Goal: Information Seeking & Learning: Find specific fact

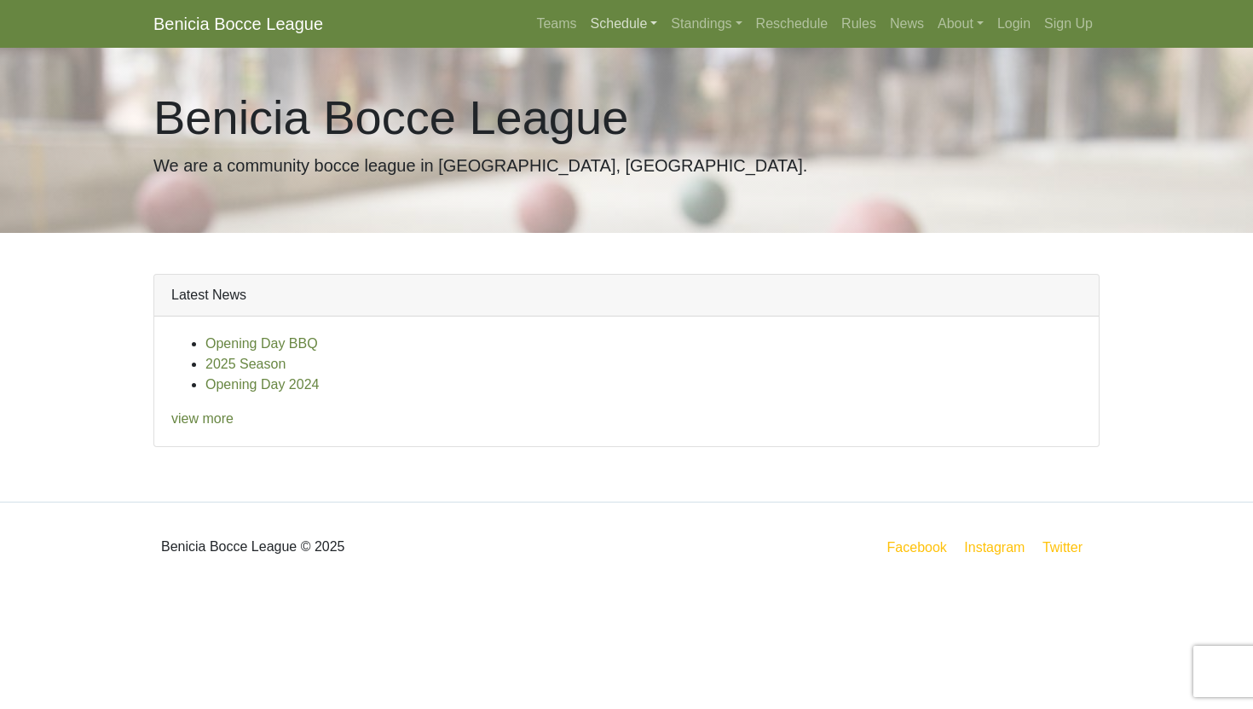
click at [605, 25] on link "Schedule" at bounding box center [624, 24] width 81 height 34
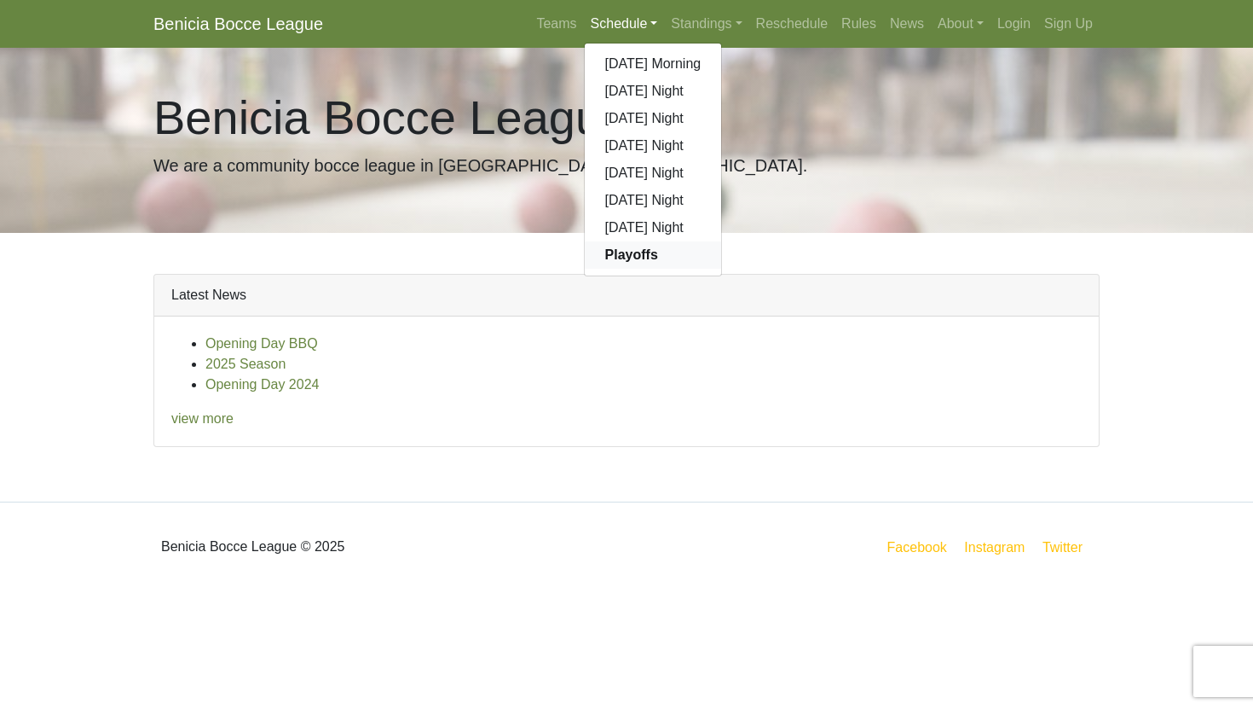
click at [605, 259] on strong "Playoffs" at bounding box center [631, 254] width 53 height 14
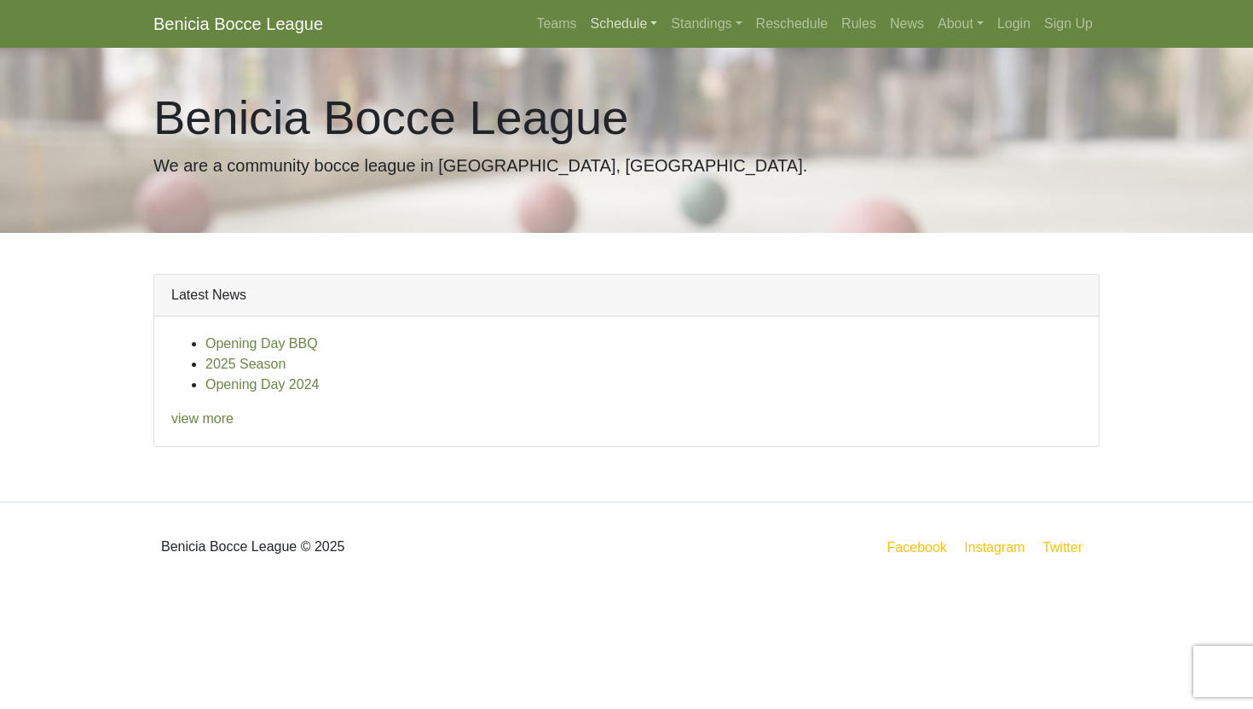
click at [623, 26] on link "Schedule" at bounding box center [624, 24] width 81 height 34
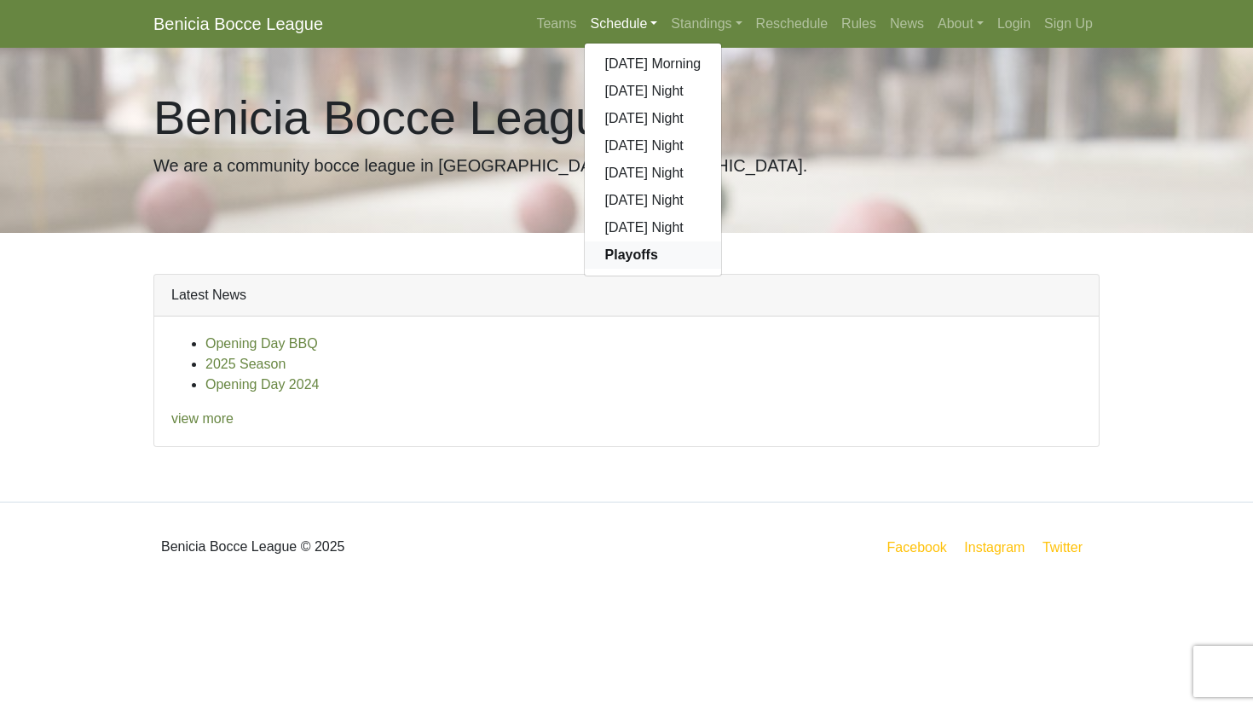
click at [620, 252] on strong "Playoffs" at bounding box center [631, 254] width 53 height 14
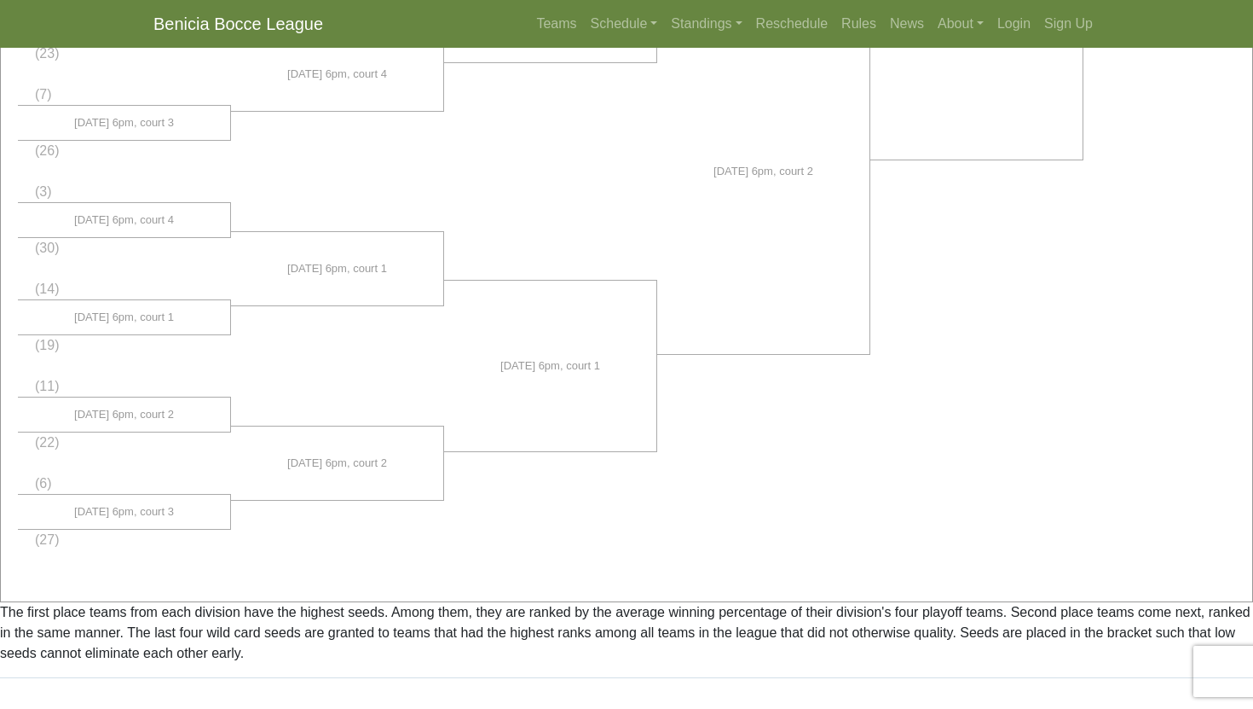
scroll to position [1301, 0]
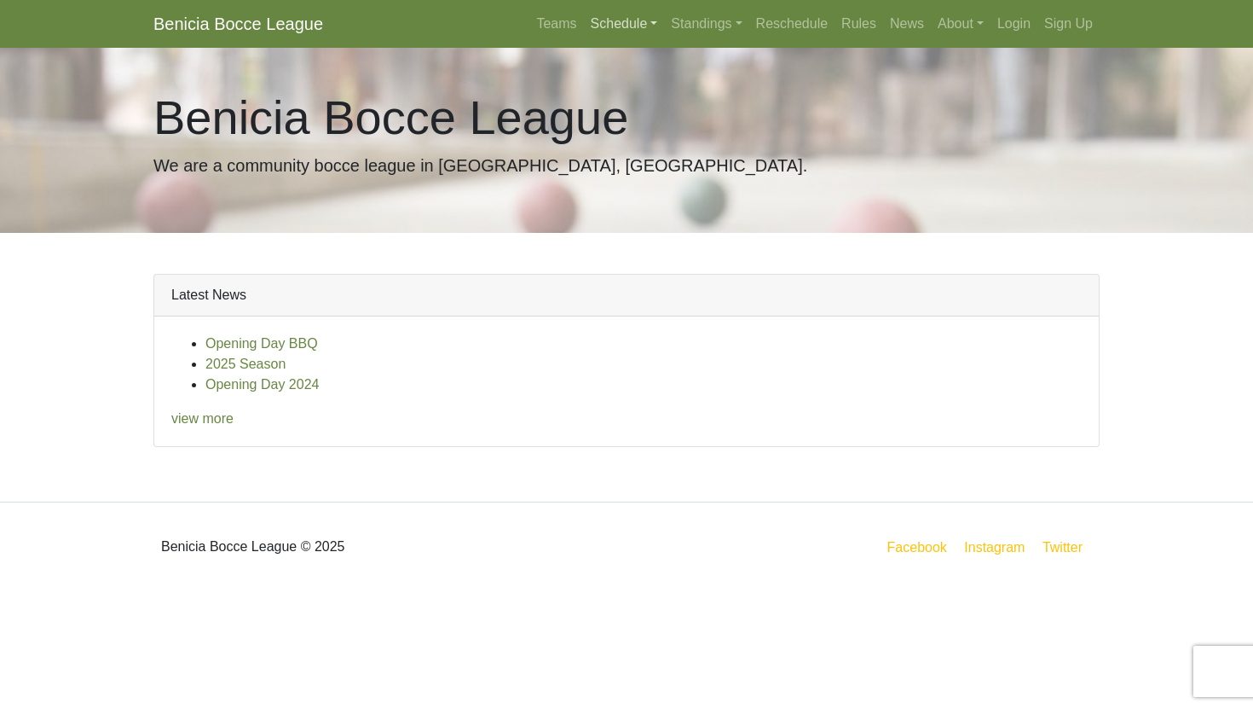
click at [604, 26] on link "Schedule" at bounding box center [624, 24] width 81 height 34
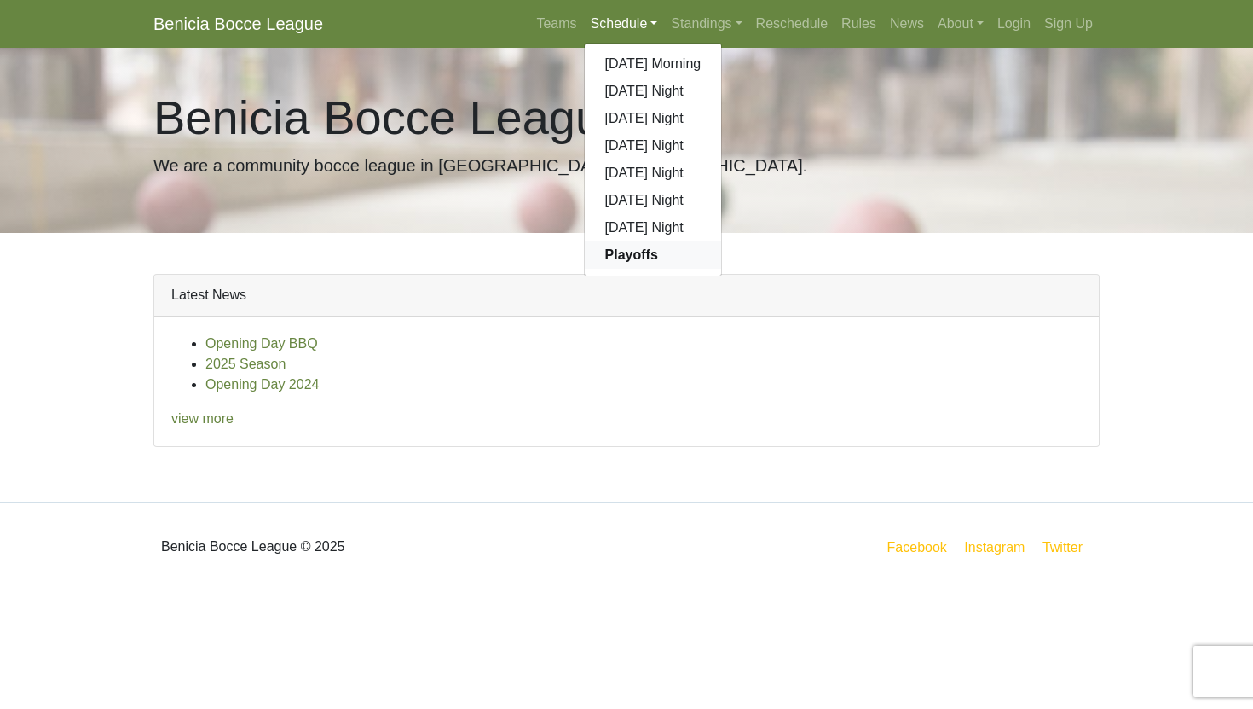
click at [638, 252] on strong "Playoffs" at bounding box center [631, 254] width 53 height 14
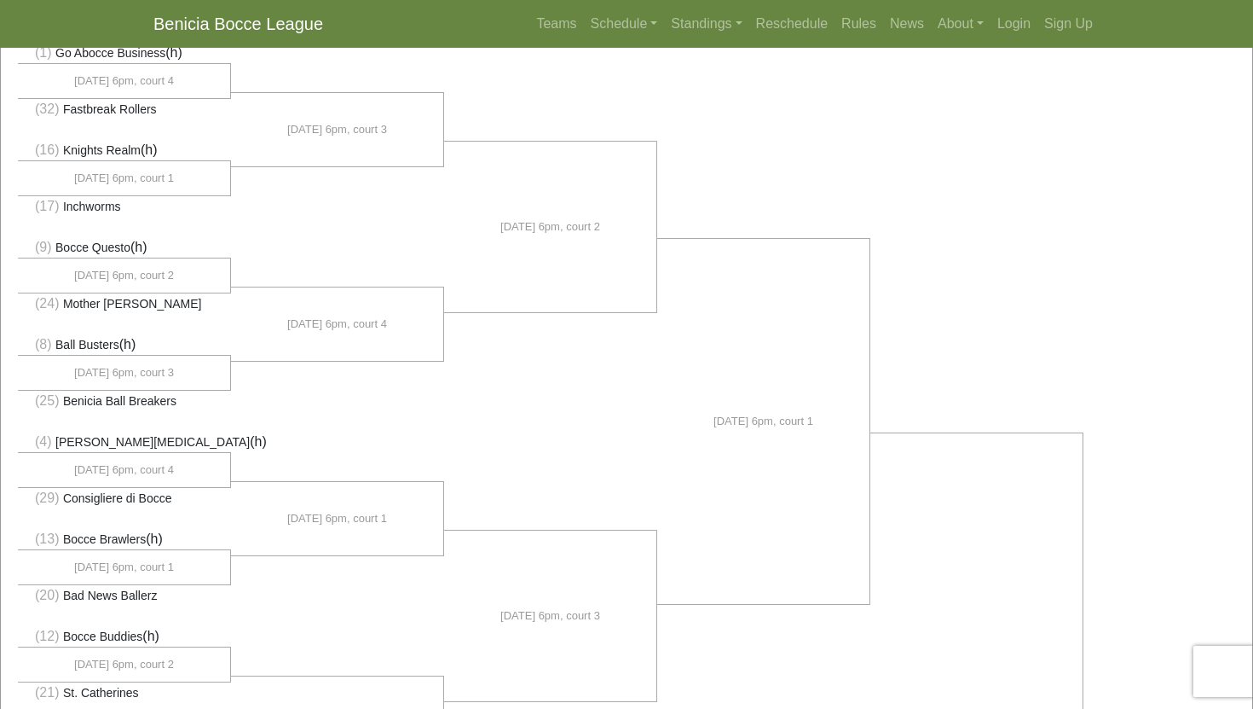
scroll to position [160, 0]
click at [282, 359] on li "[DATE] 6pm, court 4" at bounding box center [337, 323] width 213 height 74
drag, startPoint x: 32, startPoint y: 340, endPoint x: 186, endPoint y: 398, distance: 164.1
click at [186, 398] on li "(25) Benicia Ball Breakers" at bounding box center [124, 399] width 213 height 21
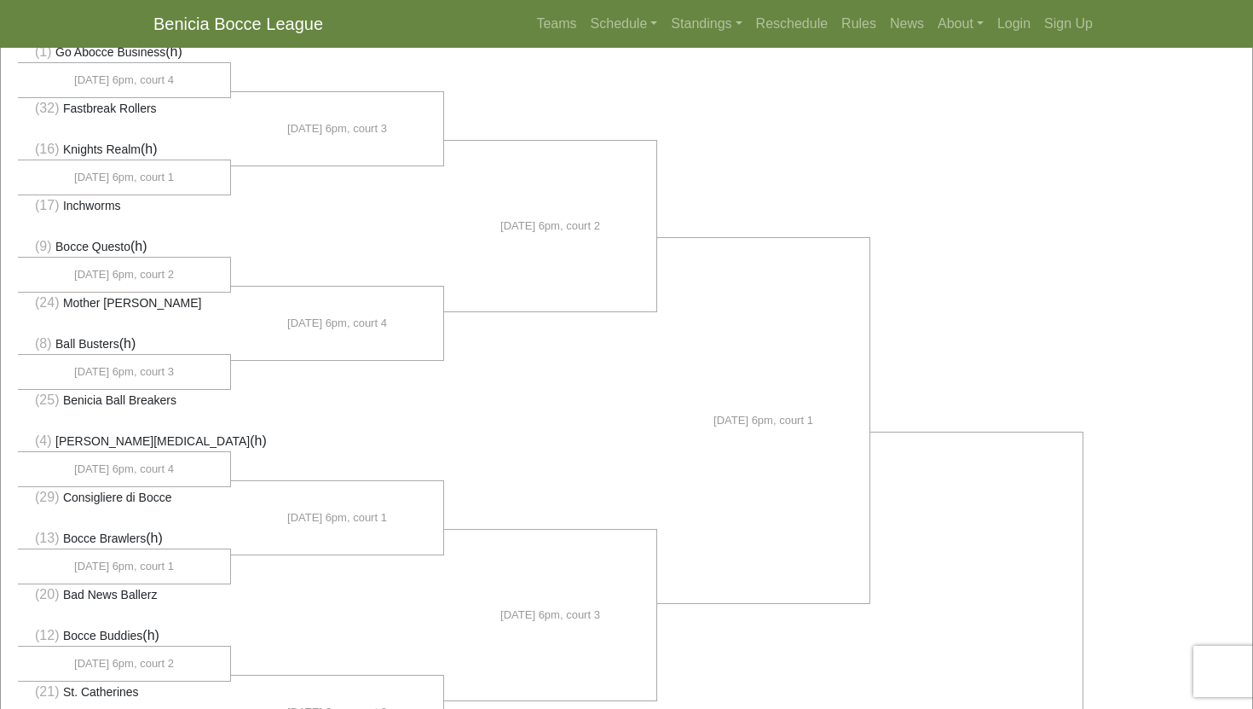
drag, startPoint x: 186, startPoint y: 398, endPoint x: 41, endPoint y: 338, distance: 157.1
click at [226, 407] on li "(25) Benicia Ball Breakers" at bounding box center [124, 399] width 213 height 21
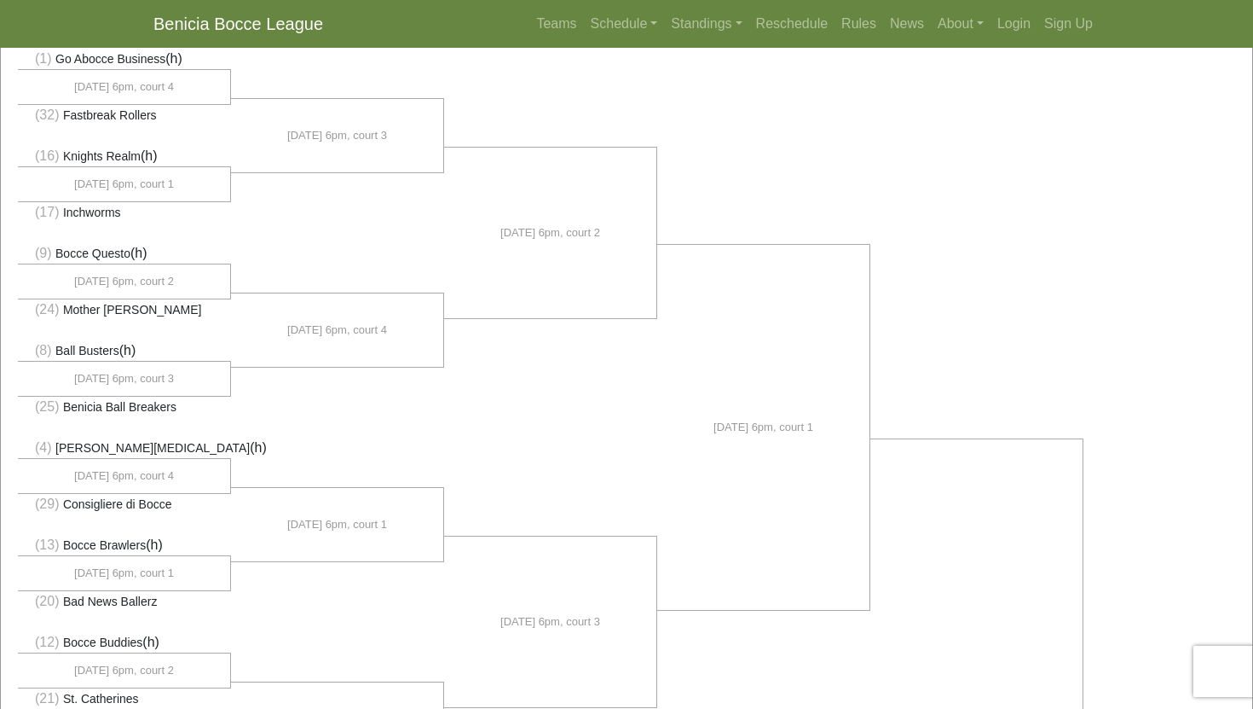
scroll to position [159, 0]
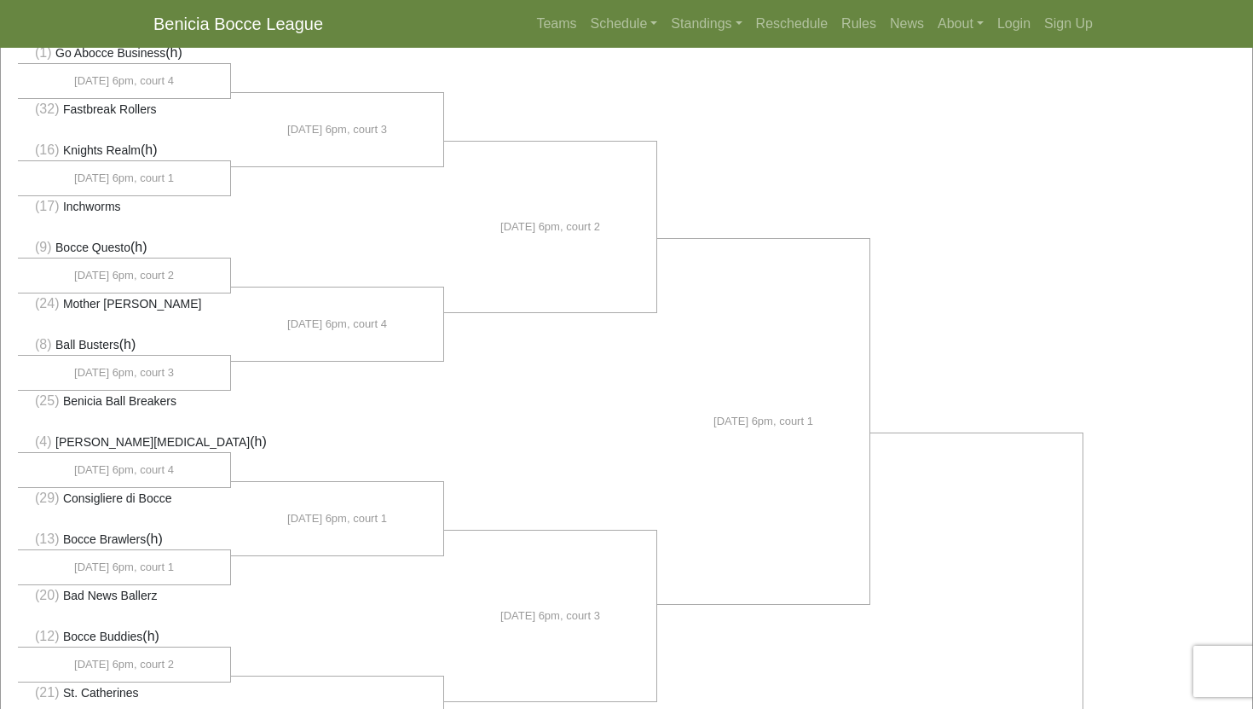
click at [200, 399] on li "(25) Benicia Ball Breakers" at bounding box center [124, 400] width 213 height 21
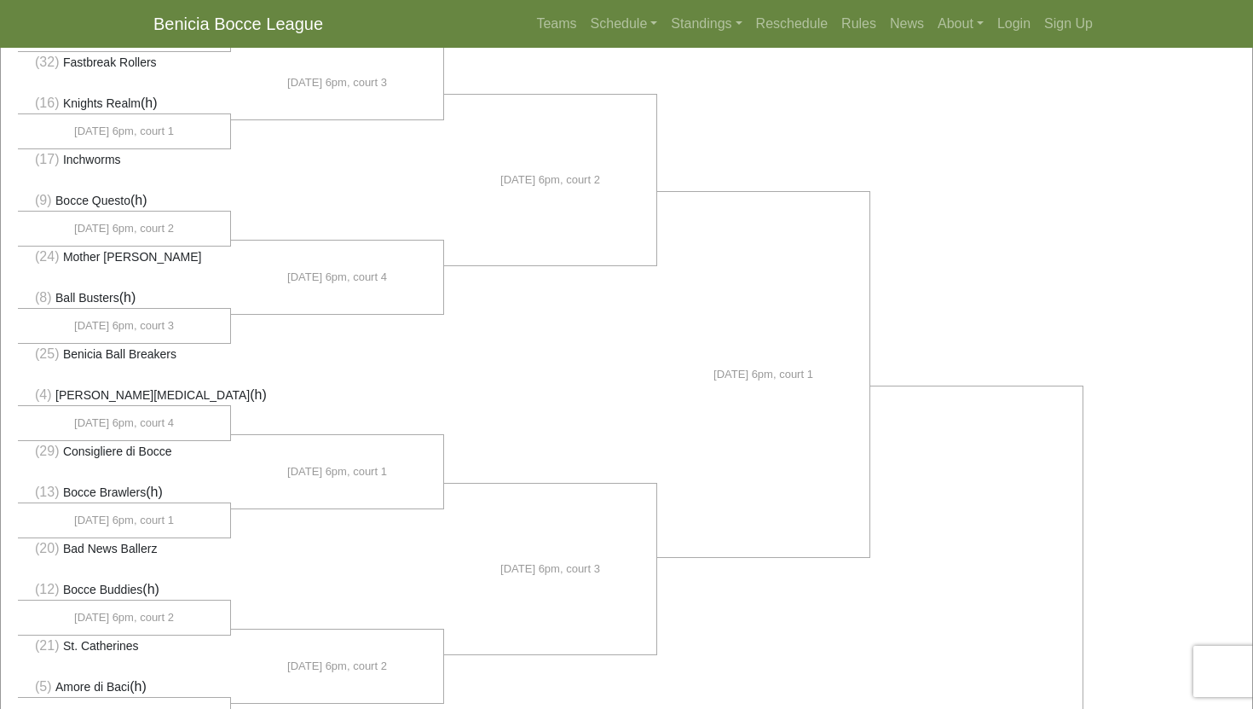
scroll to position [205, 0]
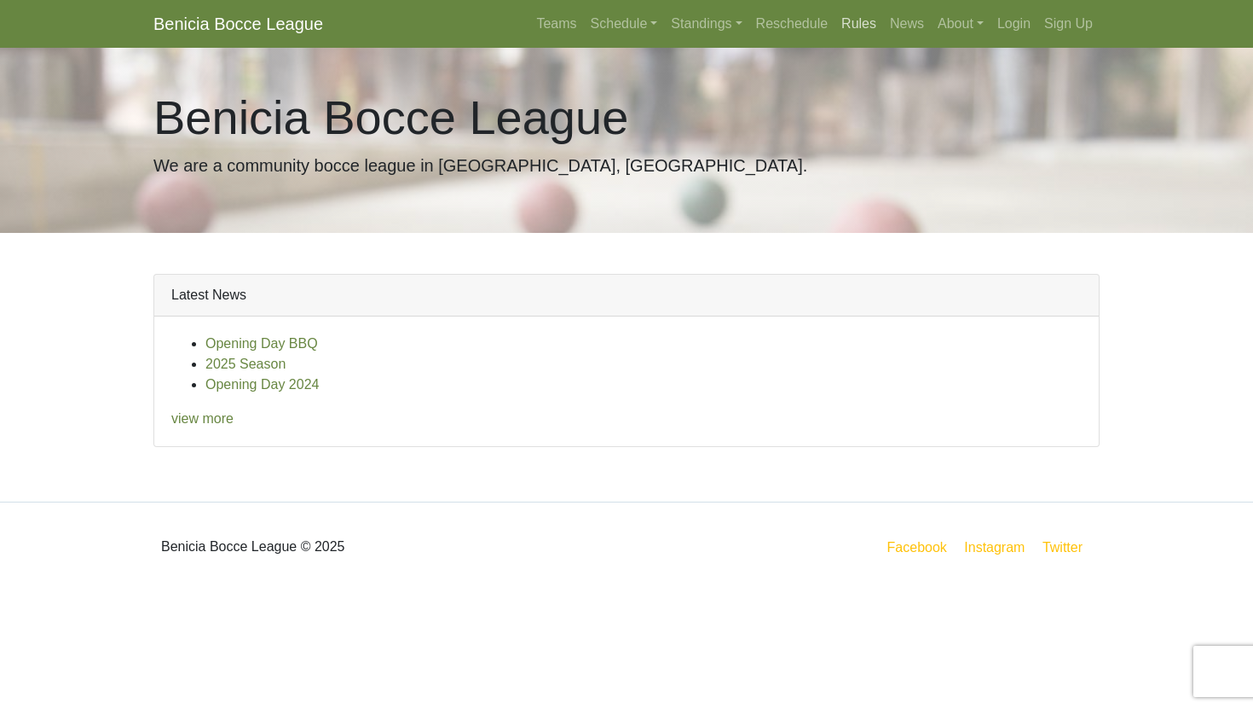
click at [853, 24] on link "Rules" at bounding box center [859, 24] width 49 height 34
click at [636, 24] on link "Schedule" at bounding box center [624, 24] width 81 height 34
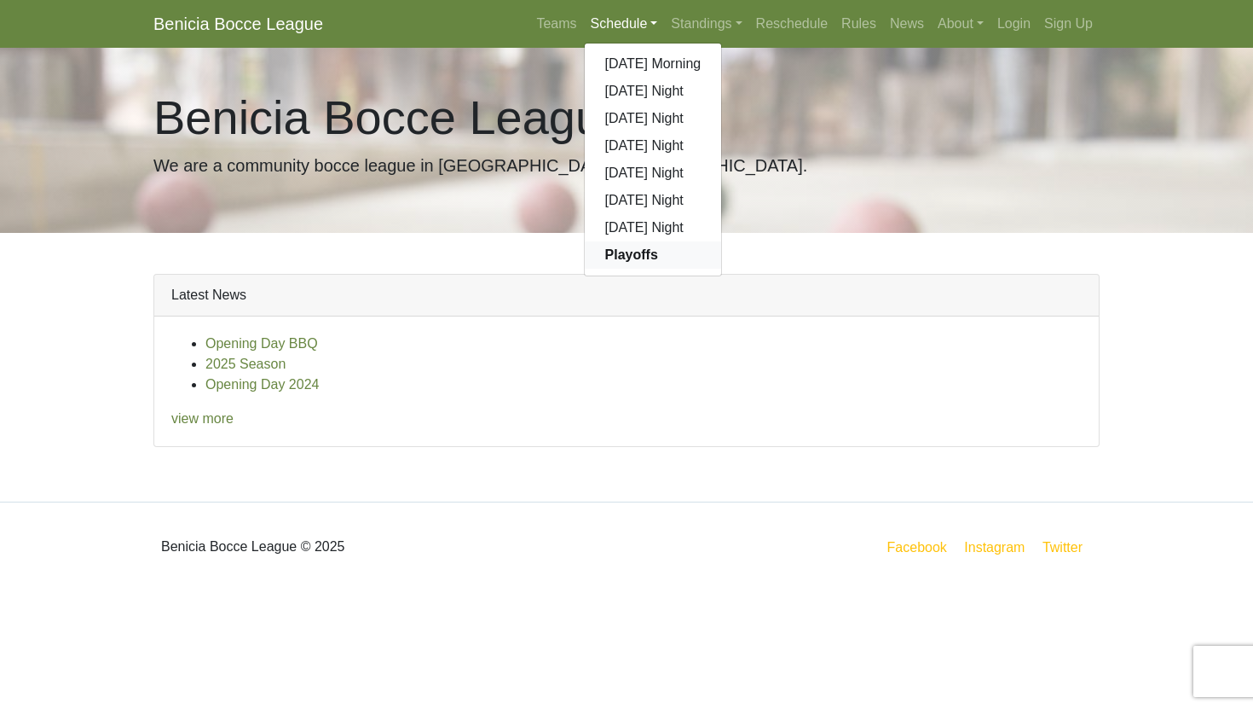
click at [616, 248] on strong "Playoffs" at bounding box center [631, 254] width 53 height 14
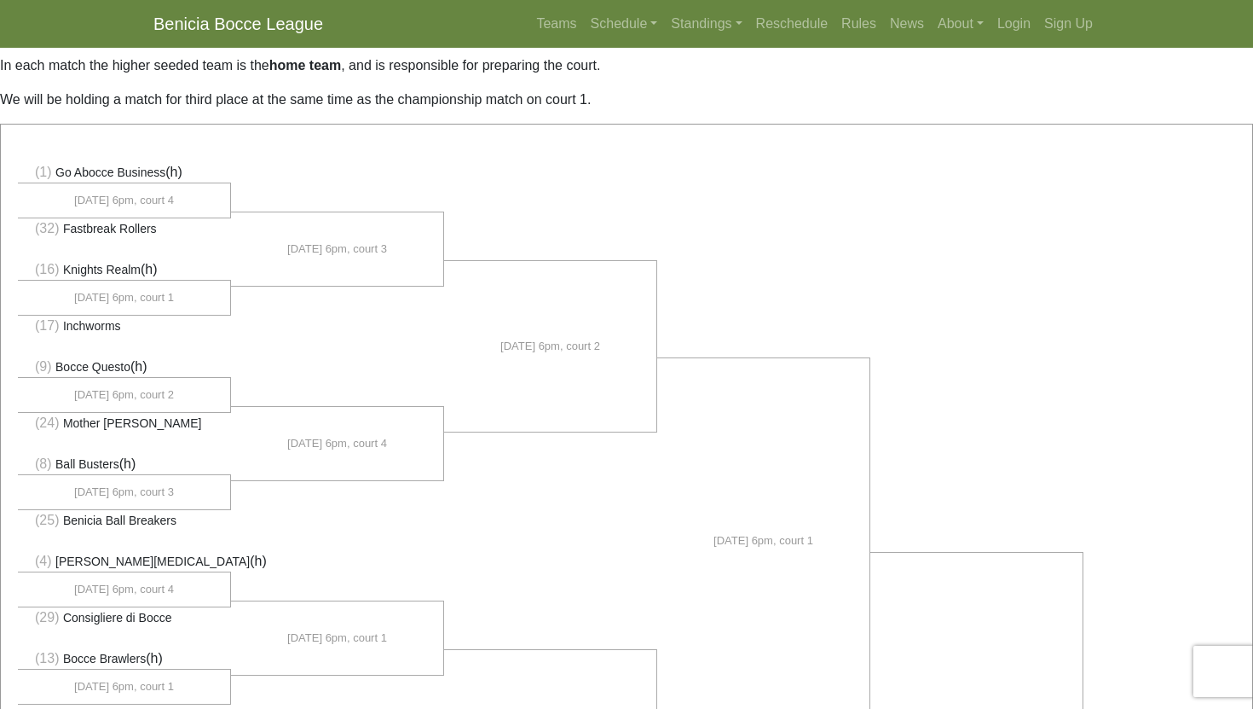
scroll to position [34, 0]
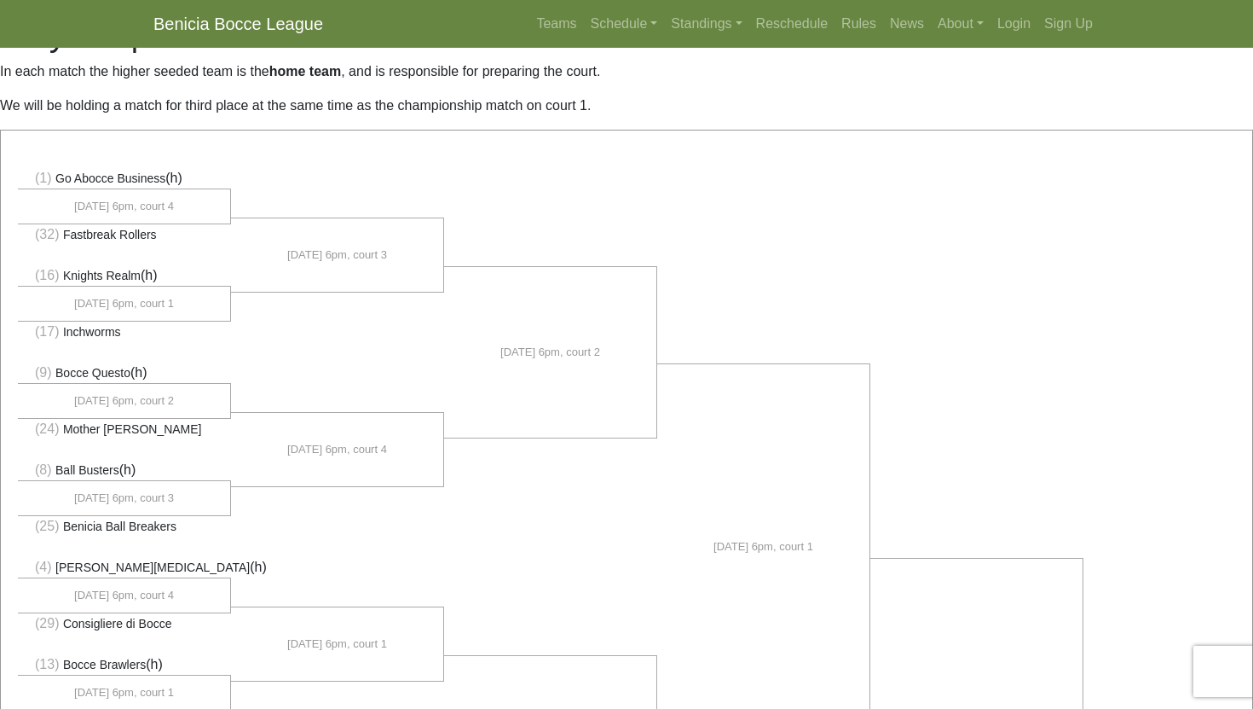
click at [136, 499] on span "[DATE] 6pm, court 3" at bounding box center [124, 497] width 100 height 17
click at [119, 467] on span "Ball Busters" at bounding box center [87, 470] width 64 height 14
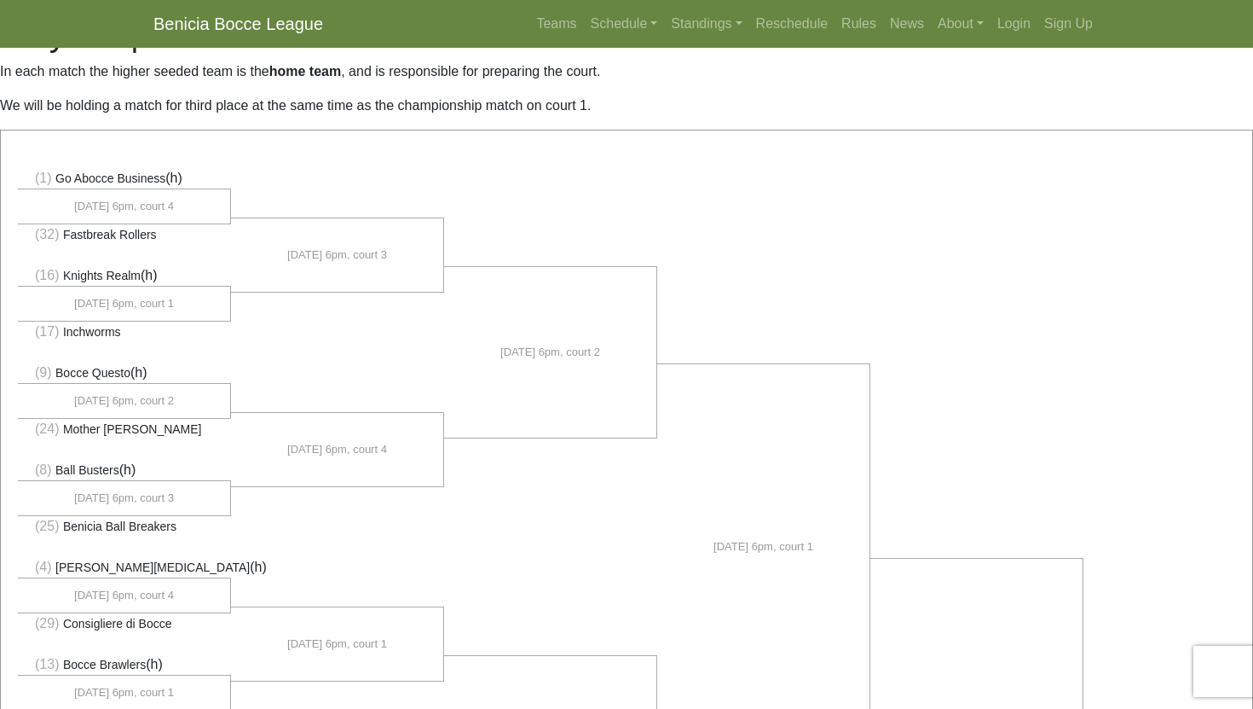
click at [119, 467] on span "Ball Busters" at bounding box center [87, 470] width 64 height 14
click at [155, 520] on span "Benicia Ball Breakers" at bounding box center [119, 526] width 113 height 14
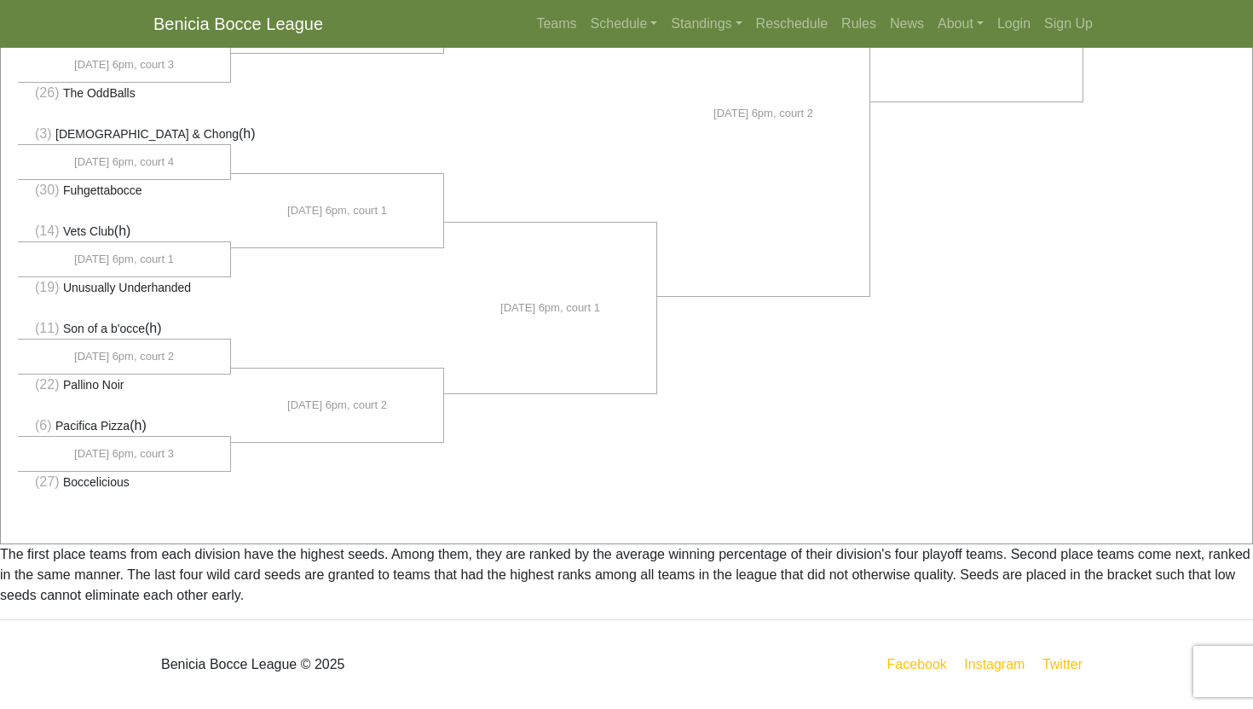
scroll to position [1235, 0]
